Goal: Navigation & Orientation: Find specific page/section

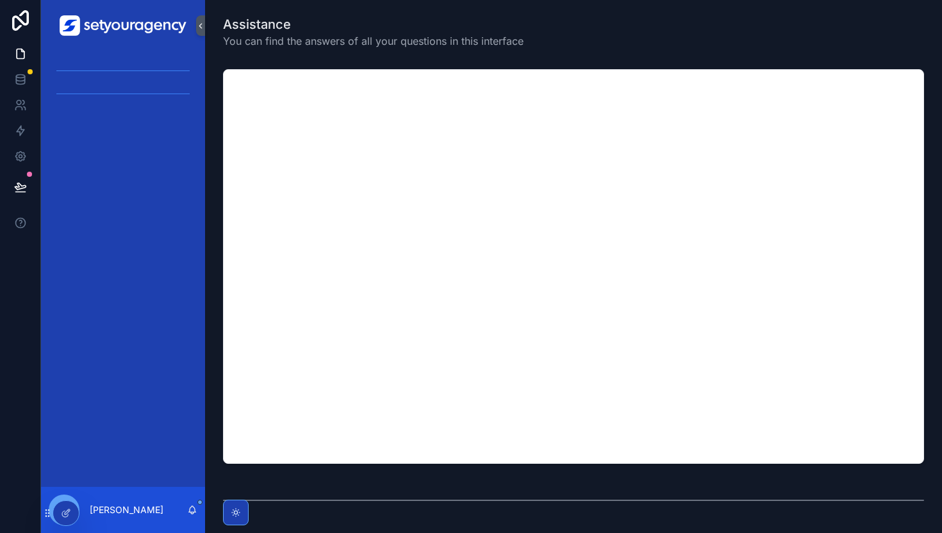
scroll to position [91, 0]
click at [21, 47] on link at bounding box center [20, 54] width 40 height 26
click at [21, 81] on icon at bounding box center [20, 78] width 8 height 5
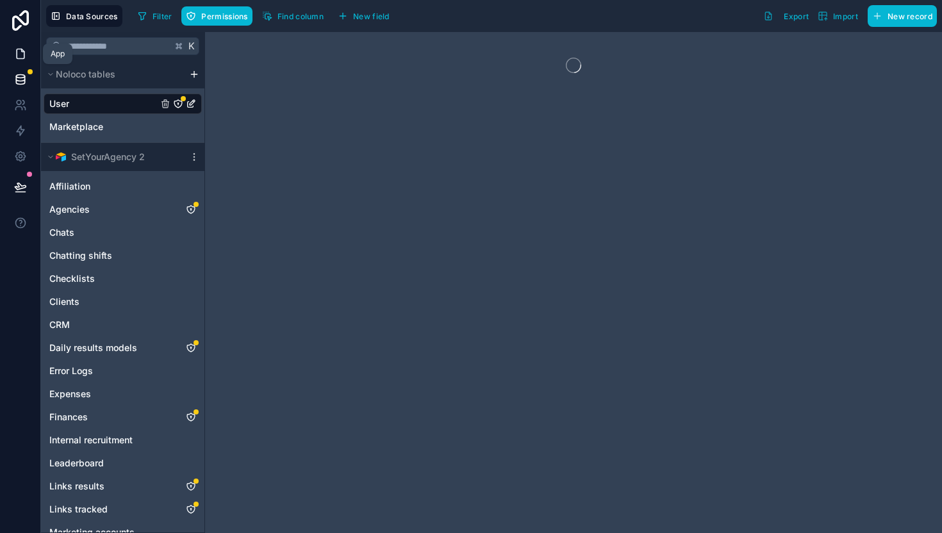
click at [21, 53] on icon at bounding box center [20, 53] width 13 height 13
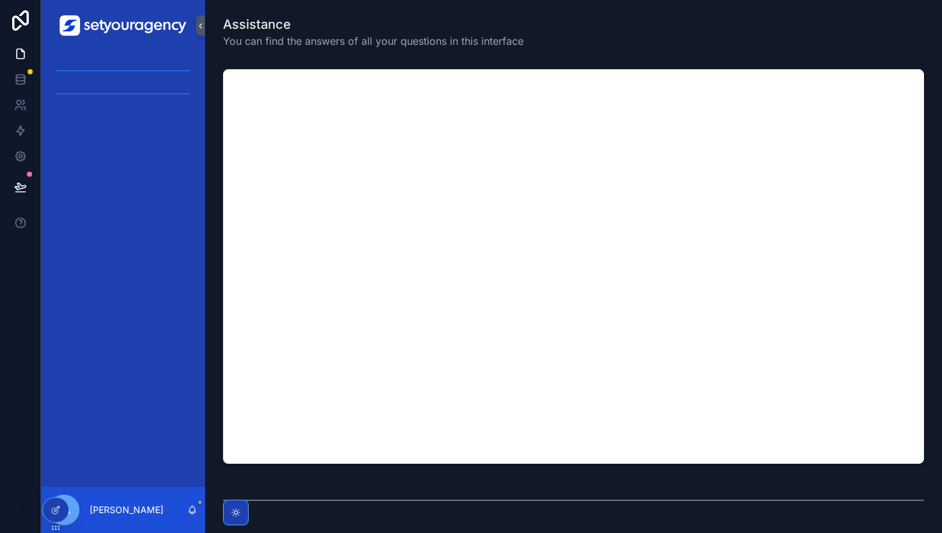
drag, startPoint x: 19, startPoint y: 121, endPoint x: 256, endPoint y: 1, distance: 266.1
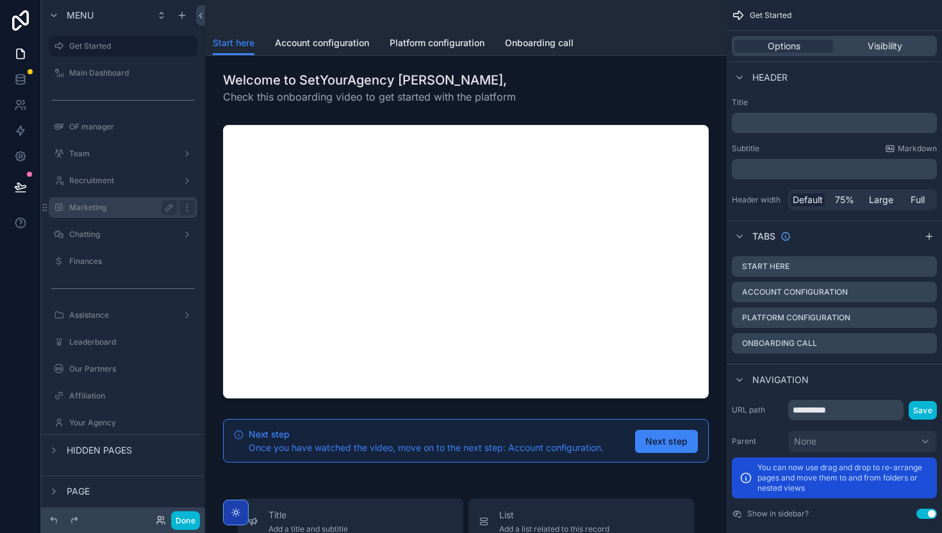
click at [104, 209] on label "Marketing" at bounding box center [120, 208] width 103 height 10
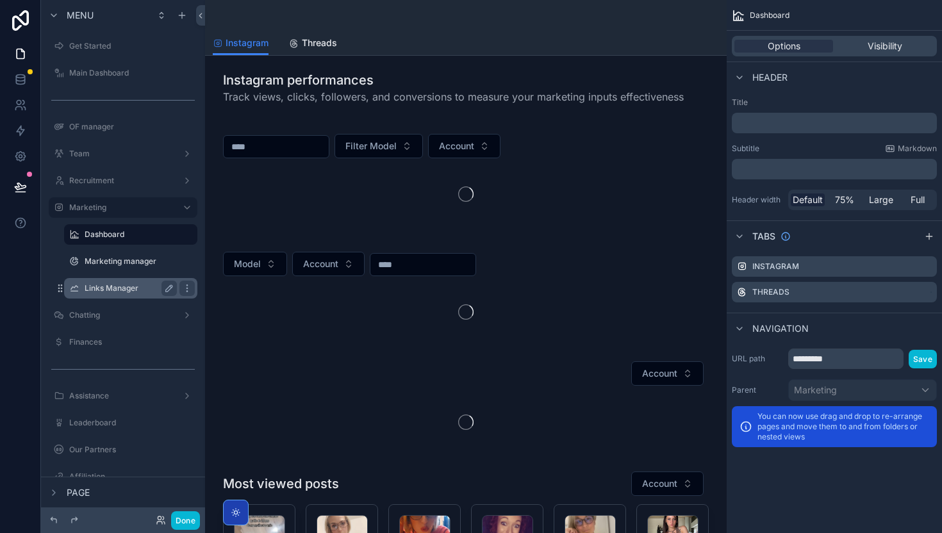
click at [118, 283] on label "Links Manager" at bounding box center [128, 288] width 87 height 10
